Goal: Book appointment/travel/reservation

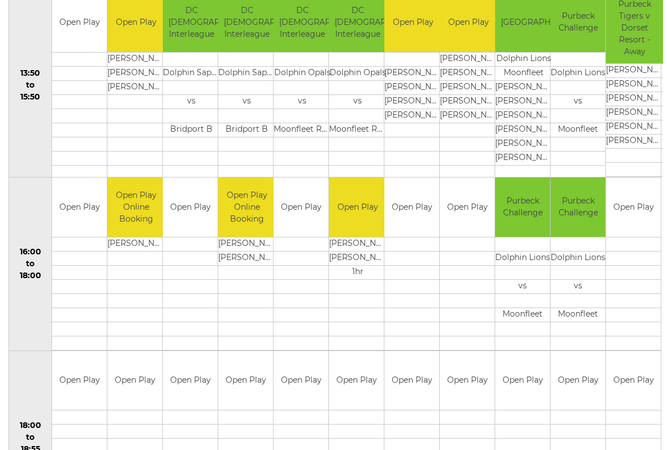
scroll to position [758, 0]
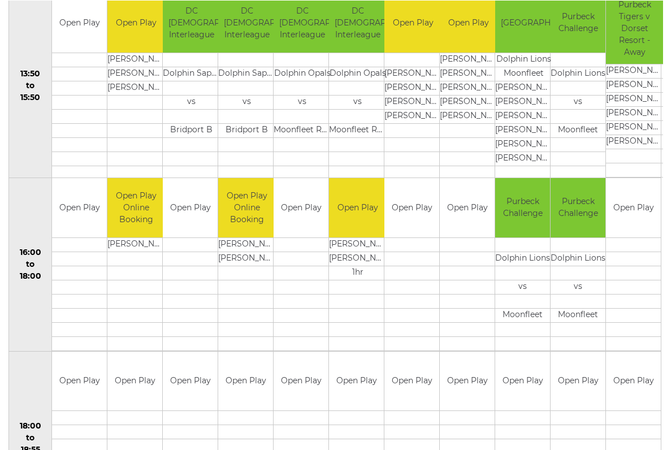
click at [531, 2] on td "[GEOGRAPHIC_DATA]" at bounding box center [523, 22] width 57 height 59
click at [518, 21] on td "National County" at bounding box center [523, 22] width 57 height 59
click at [201, 394] on td "Open Play" at bounding box center [190, 380] width 55 height 59
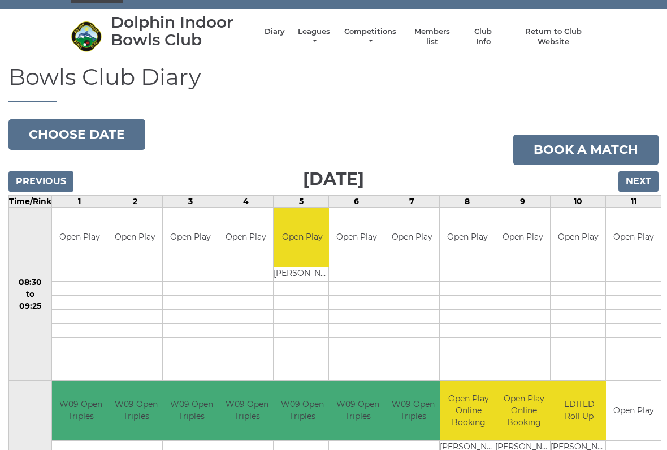
scroll to position [0, 0]
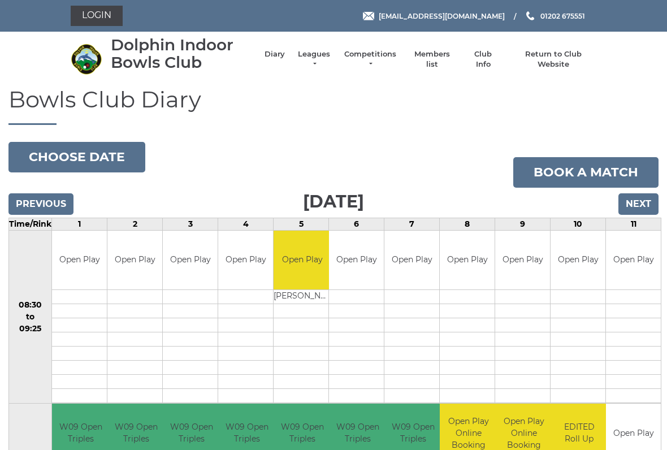
click at [643, 206] on input "Next" at bounding box center [639, 203] width 40 height 21
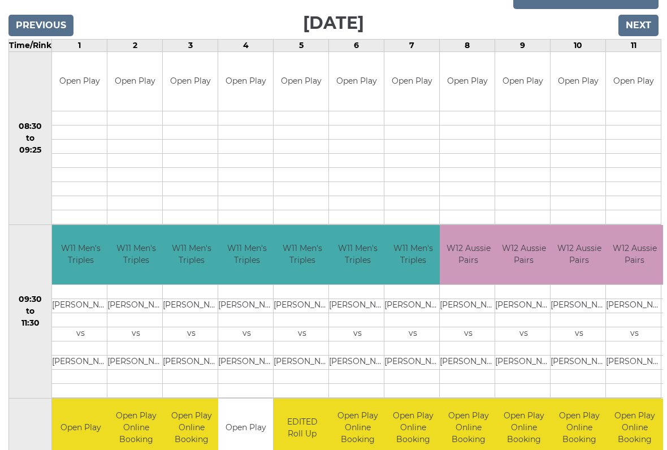
scroll to position [179, 0]
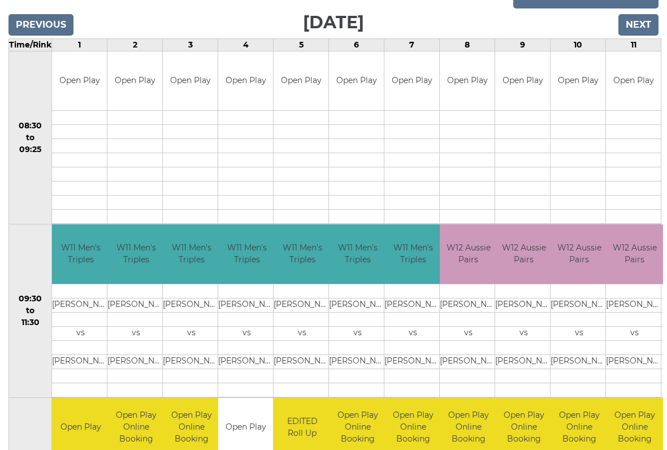
click at [644, 24] on input "Next" at bounding box center [639, 24] width 40 height 21
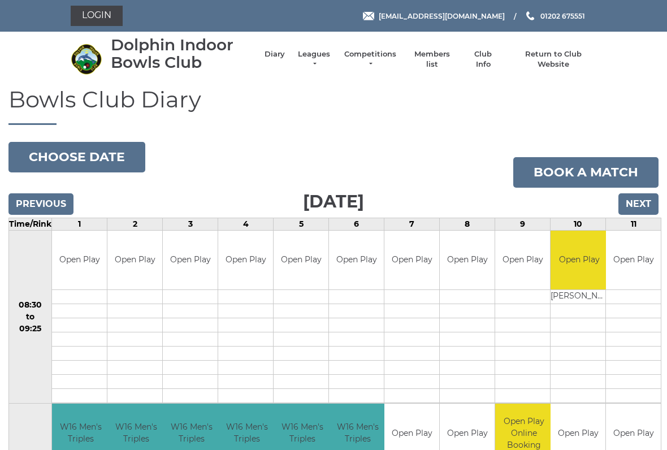
click at [640, 203] on input "Next" at bounding box center [639, 203] width 40 height 21
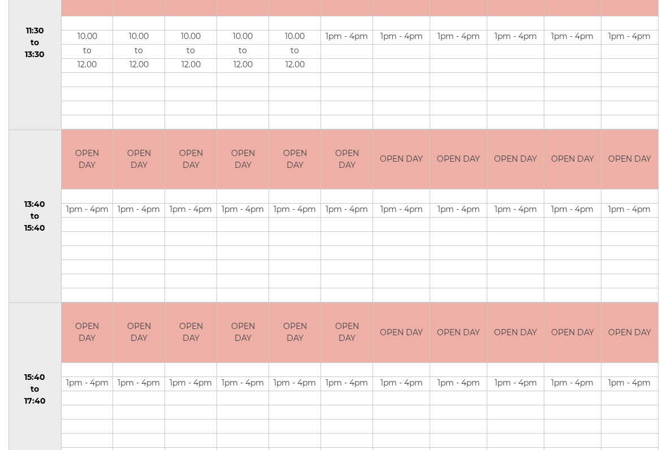
scroll to position [434, 0]
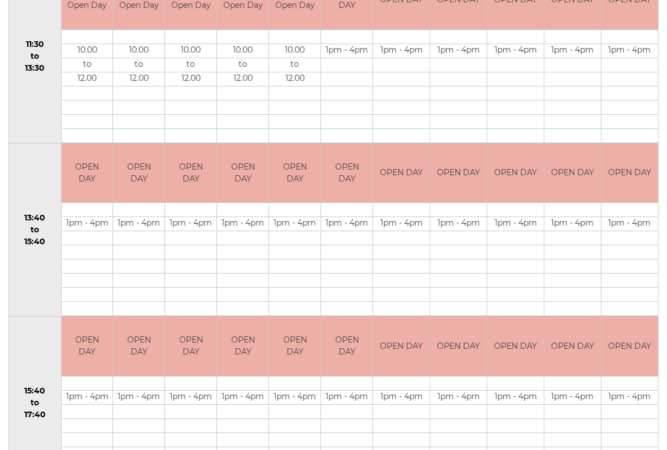
click at [597, 314] on td at bounding box center [572, 309] width 57 height 14
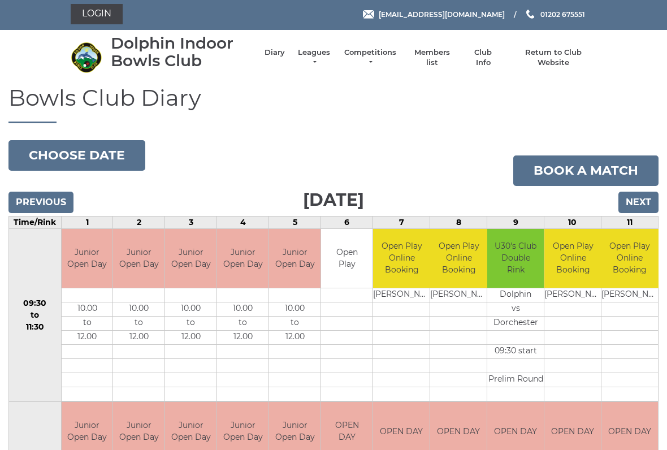
scroll to position [0, 0]
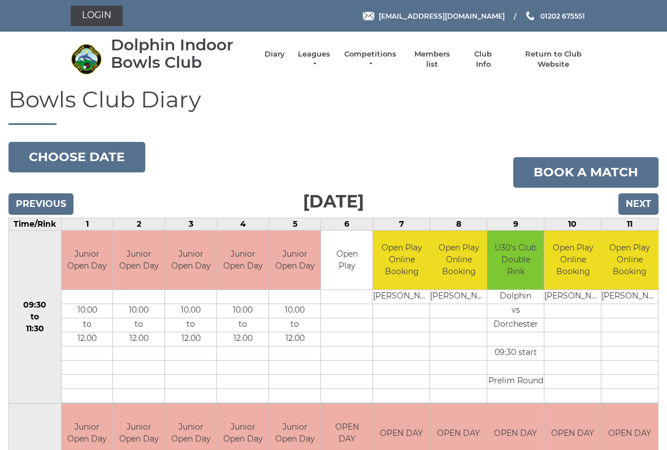
click at [33, 211] on input "Previous" at bounding box center [40, 203] width 65 height 21
click at [28, 201] on input "Previous" at bounding box center [40, 203] width 65 height 21
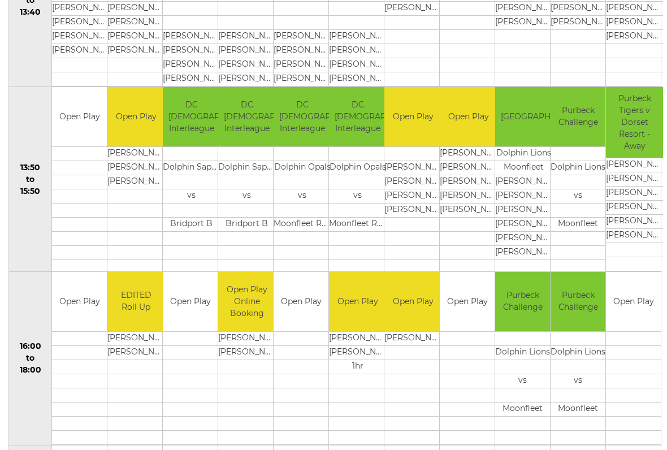
click at [0, 59] on div "Bowls Club Diary [DATE] Choose date Book a match [DATE] Previous Next Time/Rink…" at bounding box center [333, 108] width 667 height 1368
